Goal: Transaction & Acquisition: Purchase product/service

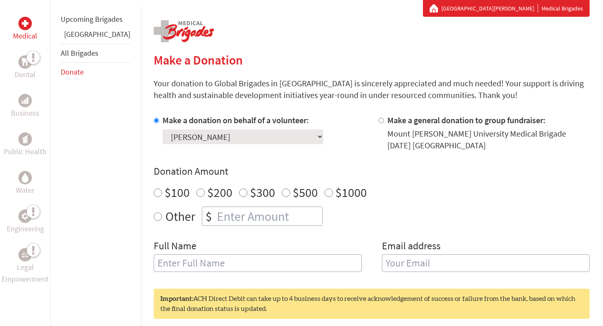
scroll to position [172, 0]
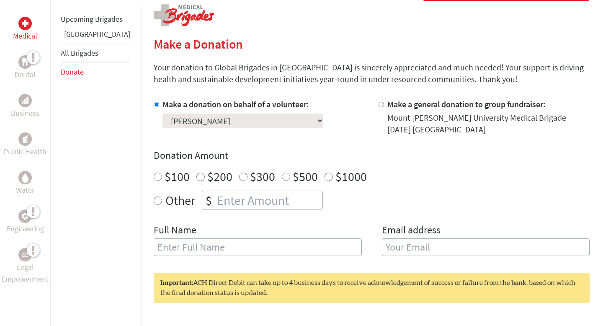
radio input "true"
click at [215, 197] on input "number" at bounding box center [268, 200] width 107 height 18
type input "250"
click at [225, 240] on input "text" at bounding box center [258, 247] width 208 height 18
type input "[PERSON_NAME]"
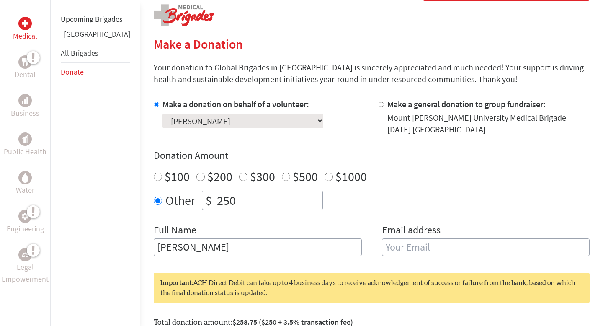
type input "hfmacfarlane@mta.ca"
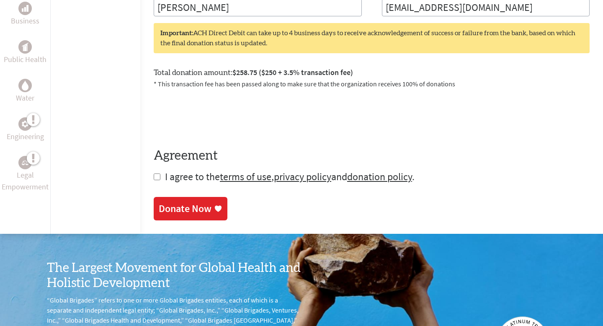
scroll to position [427, 0]
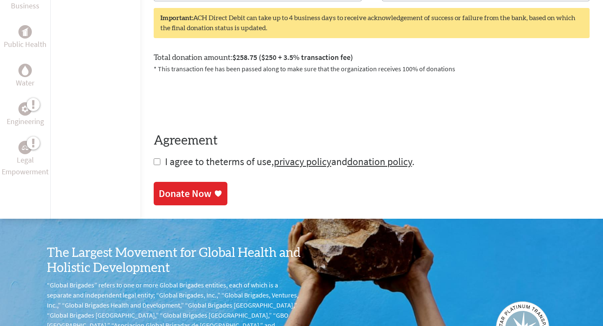
click at [230, 164] on link "terms of use" at bounding box center [246, 161] width 52 height 13
click at [154, 163] on input "checkbox" at bounding box center [157, 161] width 7 height 7
checkbox input "true"
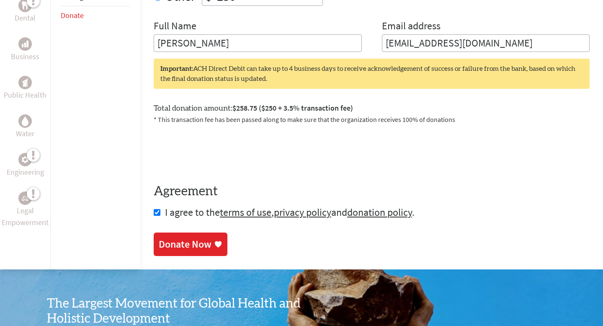
scroll to position [377, 0]
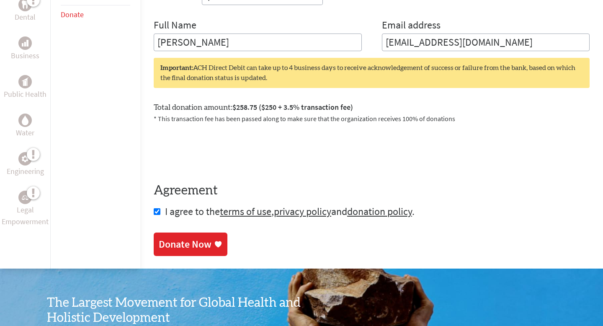
click at [161, 246] on div "Donate Now" at bounding box center [185, 244] width 53 height 13
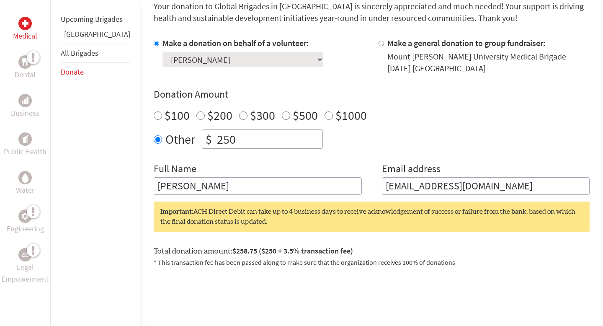
scroll to position [338, 0]
